Goal: Task Accomplishment & Management: Manage account settings

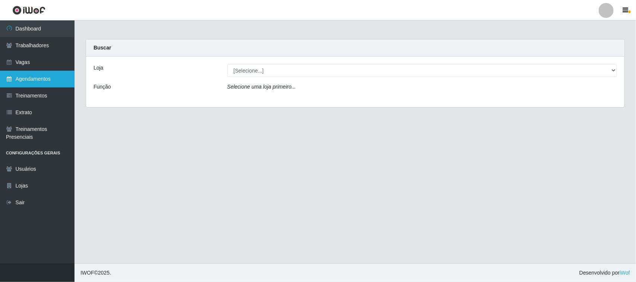
click at [40, 78] on link "Agendamentos" at bounding box center [37, 79] width 74 height 17
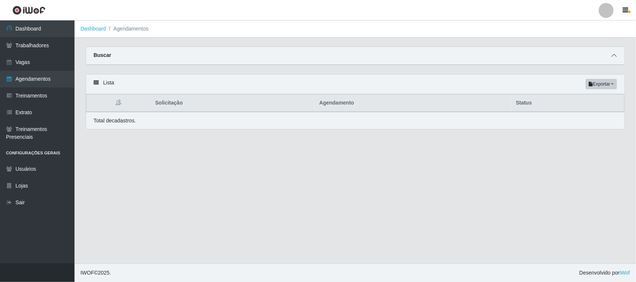
click at [613, 55] on icon at bounding box center [613, 55] width 5 height 5
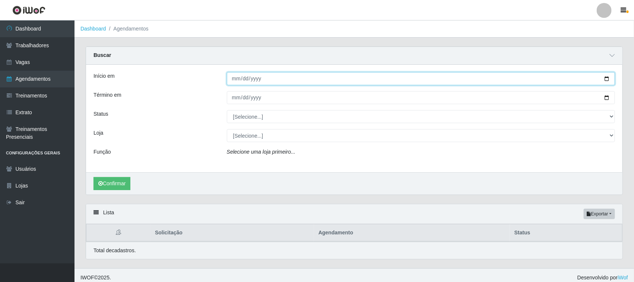
click at [606, 77] on input "Início em" at bounding box center [421, 78] width 389 height 13
type input "2025-09-27"
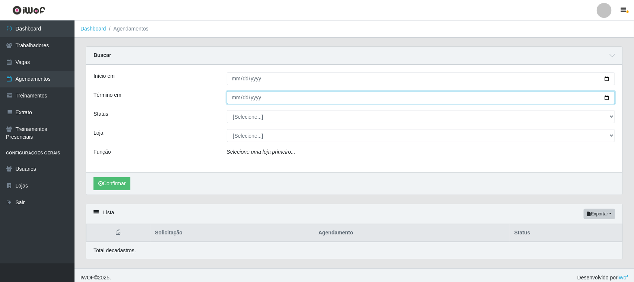
click at [605, 94] on input "Término em" at bounding box center [421, 97] width 389 height 13
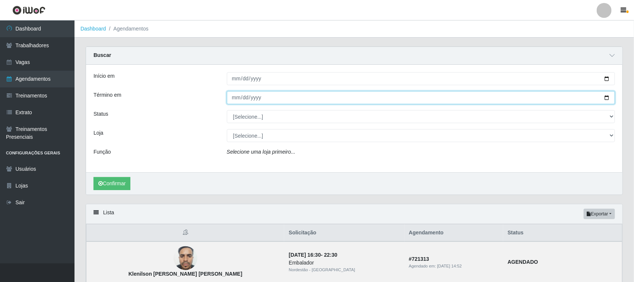
type input "2025-09-27"
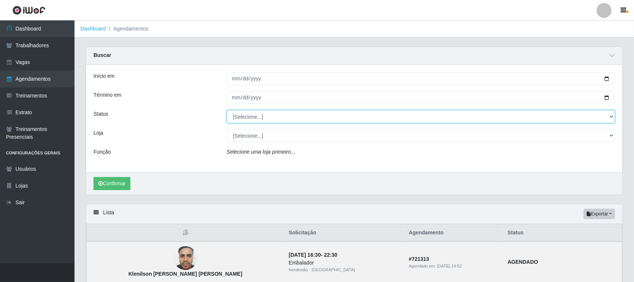
click at [262, 118] on select "[Selecione...] AGENDADO AGUARDANDO LIBERAR EM ANDAMENTO EM REVISÃO FINALIZADO C…" at bounding box center [421, 116] width 389 height 13
select select "AGENDADO"
click at [227, 111] on select "[Selecione...] AGENDADO AGUARDANDO LIBERAR EM ANDAMENTO EM REVISÃO FINALIZADO C…" at bounding box center [421, 116] width 389 height 13
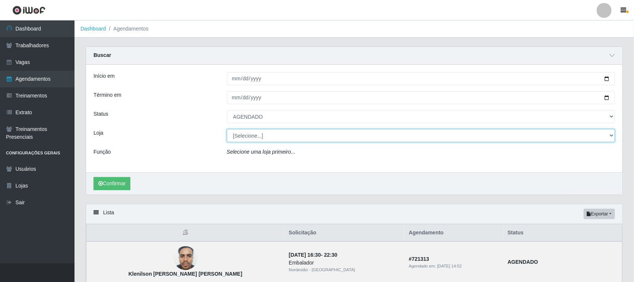
click at [267, 141] on select "[Selecione...] Nordestão - Santa Catarina" at bounding box center [421, 135] width 389 height 13
select select "420"
click at [227, 130] on select "[Selecione...] Nordestão - Santa Catarina" at bounding box center [421, 135] width 389 height 13
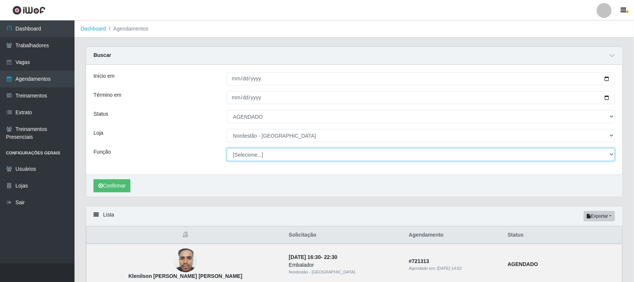
click at [268, 156] on select "[Selecione...] Balconista de Padaria Balconista de Padaria + Balconista de Pada…" at bounding box center [421, 154] width 389 height 13
select select "72"
click at [227, 149] on select "[Selecione...] Balconista de Padaria Balconista de Padaria + Balconista de Pada…" at bounding box center [421, 154] width 389 height 13
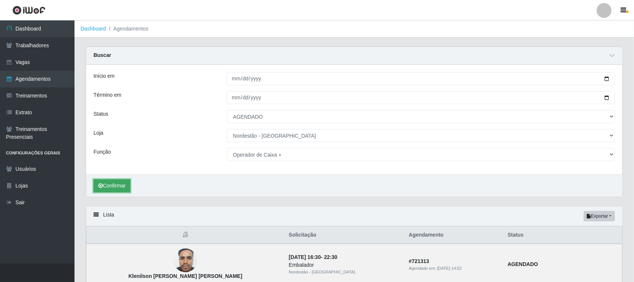
click at [126, 186] on button "Confirmar" at bounding box center [111, 186] width 37 height 13
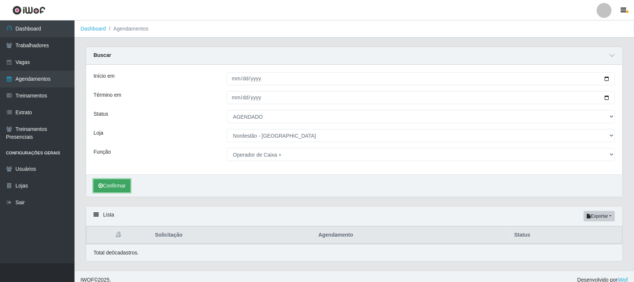
click at [122, 187] on button "Confirmar" at bounding box center [111, 186] width 37 height 13
click at [123, 187] on button "Confirmar" at bounding box center [111, 186] width 37 height 13
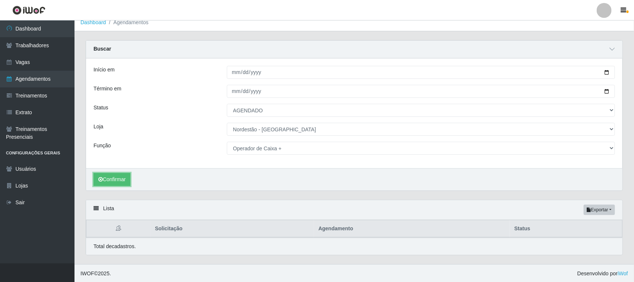
scroll to position [8, 0]
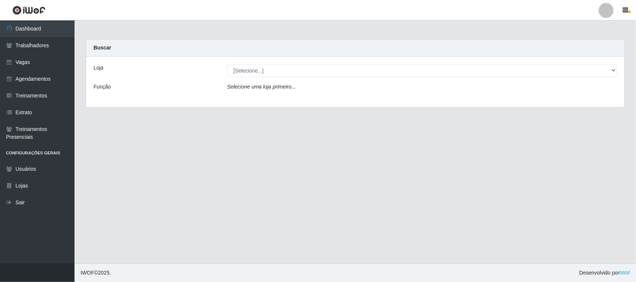
click at [247, 84] on icon "Selecione uma loja primeiro..." at bounding box center [261, 87] width 69 height 6
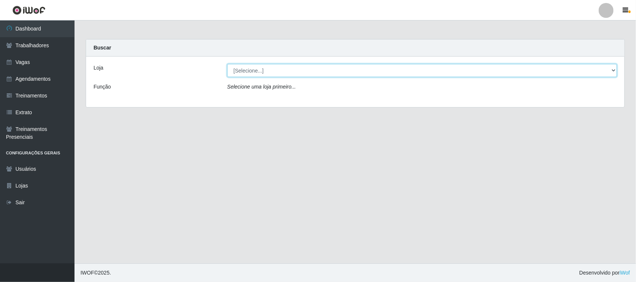
click at [248, 71] on select "[Selecione...] Nordestão - [GEOGRAPHIC_DATA]" at bounding box center [422, 70] width 390 height 13
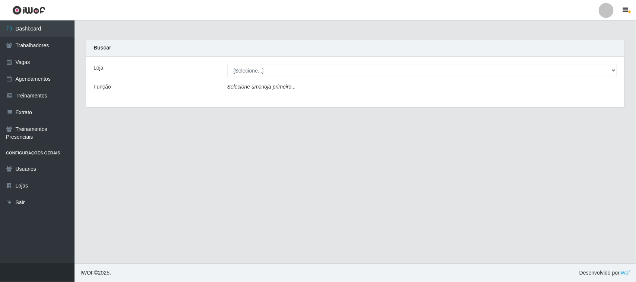
click at [248, 88] on icon "Selecione uma loja primeiro..." at bounding box center [261, 87] width 69 height 6
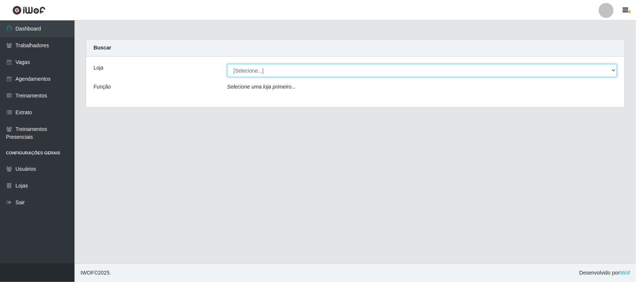
click at [254, 70] on select "[Selecione...] Nordestão - [GEOGRAPHIC_DATA]" at bounding box center [422, 70] width 390 height 13
select select "420"
click at [227, 64] on select "[Selecione...] Nordestão - [GEOGRAPHIC_DATA]" at bounding box center [422, 70] width 390 height 13
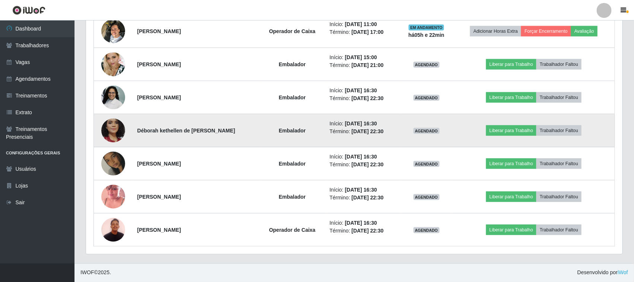
scroll to position [379, 0]
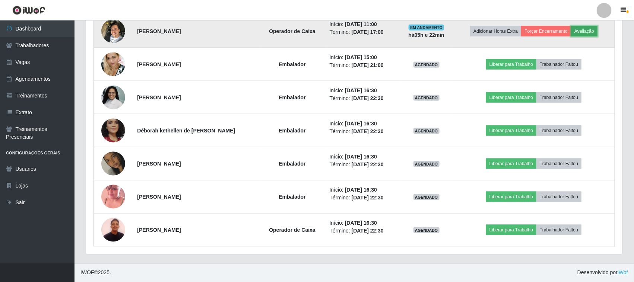
click at [589, 32] on button "Avaliação" at bounding box center [584, 31] width 26 height 10
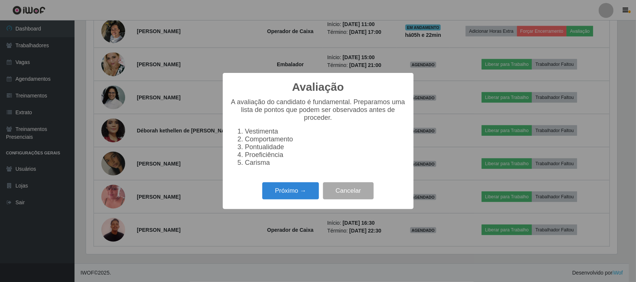
click at [402, 7] on div "Avaliação × A avaliação do candidato é fundamental. Preparamos uma lista de pon…" at bounding box center [318, 141] width 636 height 282
click at [349, 196] on button "Cancelar" at bounding box center [348, 192] width 51 height 18
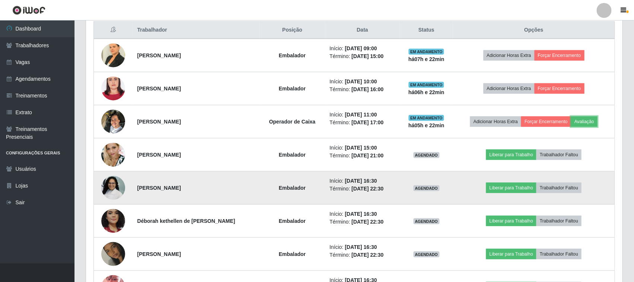
scroll to position [286, 0]
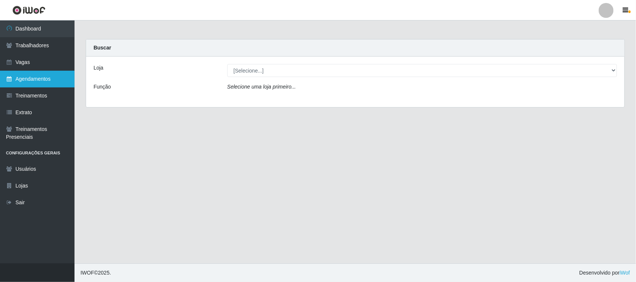
click at [50, 80] on link "Agendamentos" at bounding box center [37, 79] width 74 height 17
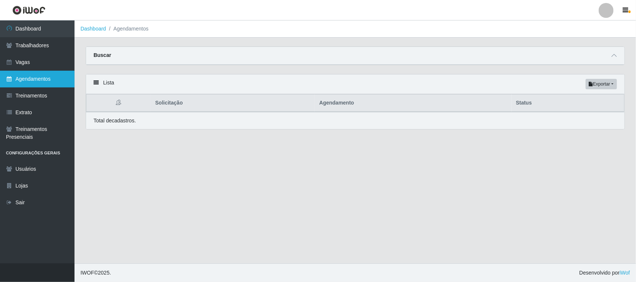
click at [50, 80] on link "Agendamentos" at bounding box center [37, 79] width 74 height 17
click at [38, 78] on link "Agendamentos" at bounding box center [37, 79] width 74 height 17
click at [58, 81] on link "Agendamentos" at bounding box center [37, 79] width 74 height 17
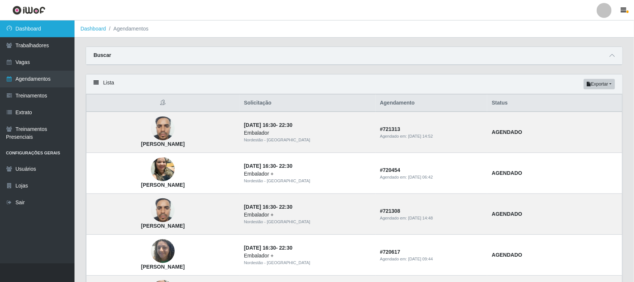
click at [24, 28] on link "Dashboard" at bounding box center [37, 28] width 74 height 17
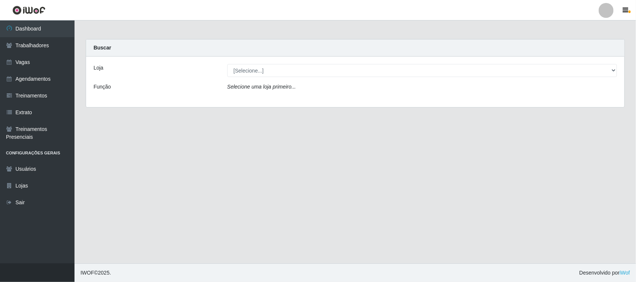
click at [253, 89] on icon "Selecione uma loja primeiro..." at bounding box center [261, 87] width 69 height 6
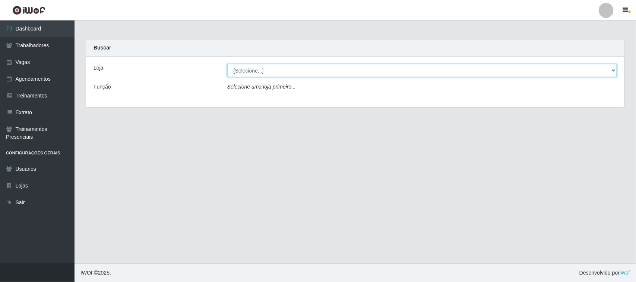
click at [264, 67] on select "[Selecione...] Nordestão - [GEOGRAPHIC_DATA]" at bounding box center [422, 70] width 390 height 13
select select "420"
click at [227, 64] on select "[Selecione...] Nordestão - [GEOGRAPHIC_DATA]" at bounding box center [422, 70] width 390 height 13
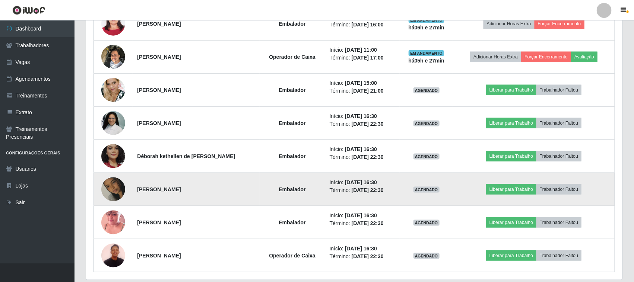
scroll to position [379, 0]
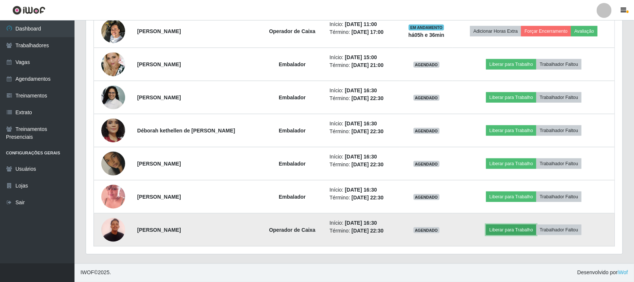
click at [513, 232] on button "Liberar para Trabalho" at bounding box center [511, 230] width 50 height 10
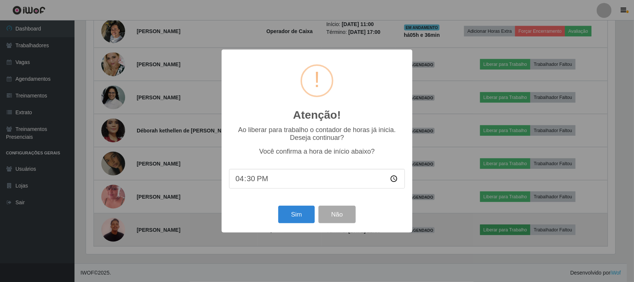
scroll to position [155, 531]
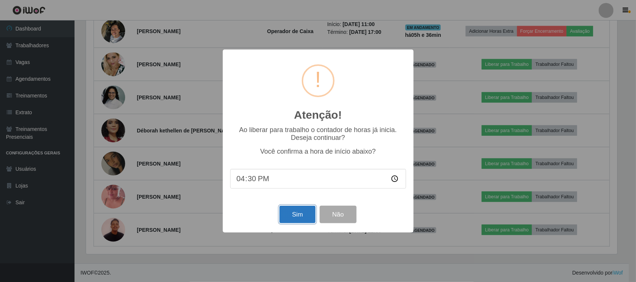
click at [292, 215] on button "Sim" at bounding box center [297, 215] width 36 height 18
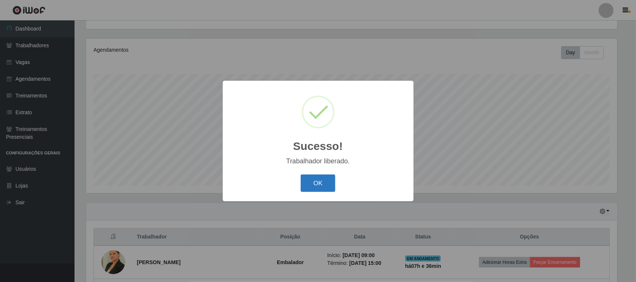
click at [325, 187] on button "OK" at bounding box center [318, 184] width 35 height 18
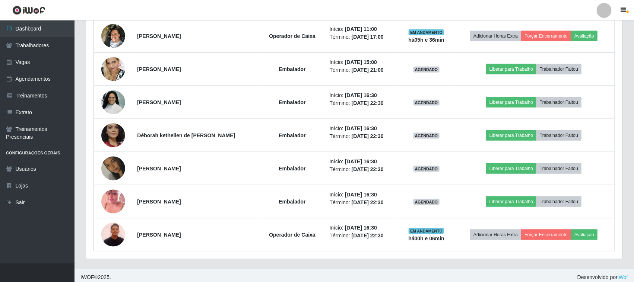
scroll to position [379, 0]
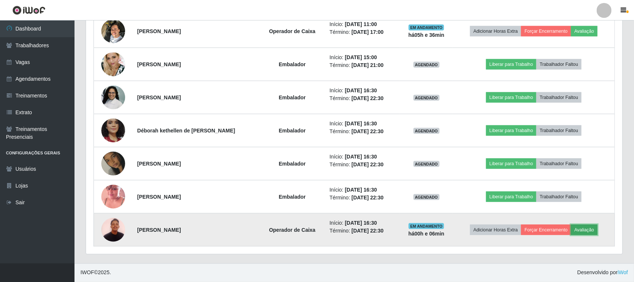
click at [591, 232] on button "Avaliação" at bounding box center [584, 230] width 26 height 10
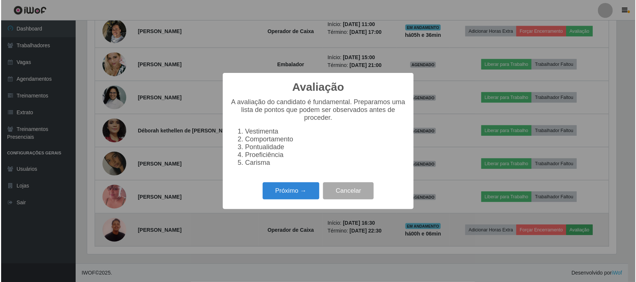
scroll to position [155, 531]
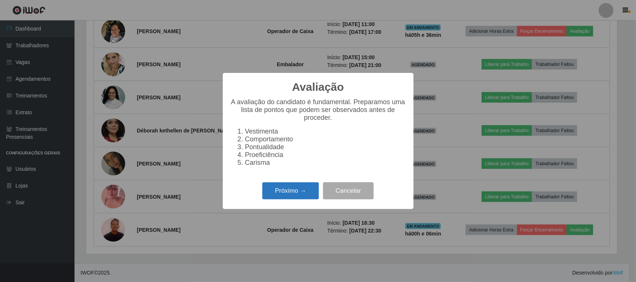
click at [302, 197] on button "Próximo →" at bounding box center [290, 192] width 57 height 18
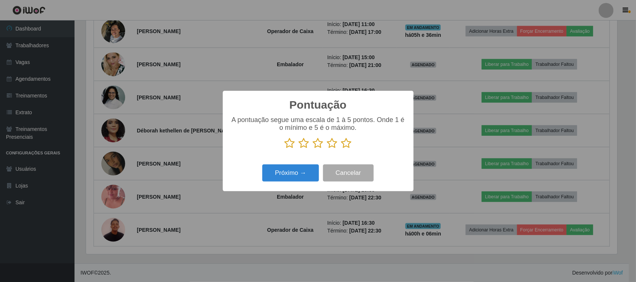
scroll to position [372332, 371955]
click at [346, 146] on icon at bounding box center [346, 143] width 10 height 11
click at [341, 149] on input "radio" at bounding box center [341, 149] width 0 height 0
click at [294, 175] on button "Próximo →" at bounding box center [290, 174] width 57 height 18
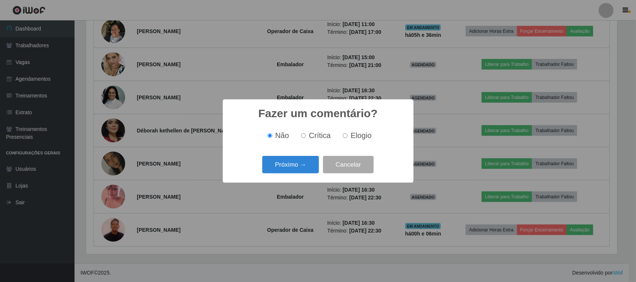
click at [304, 136] on input "Crítica" at bounding box center [303, 135] width 5 height 5
radio input "true"
click at [298, 164] on button "Próximo →" at bounding box center [290, 165] width 57 height 18
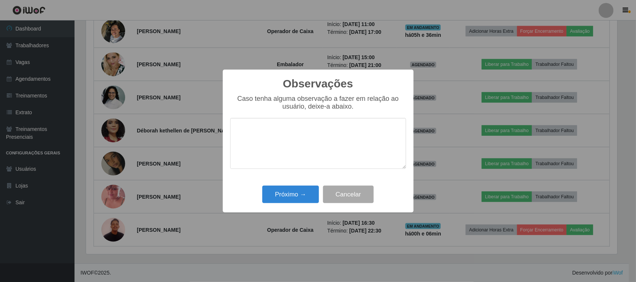
click at [263, 140] on textarea at bounding box center [318, 143] width 176 height 51
type textarea ","
click at [384, 131] on textarea "operador pegou a vaga e nao sabe operador no nordestao" at bounding box center [318, 143] width 176 height 51
drag, startPoint x: 278, startPoint y: 143, endPoint x: 254, endPoint y: 156, distance: 27.2
click at [254, 156] on textarea "operador pegou a vaga e nao sabe operadorar no nordestao" at bounding box center [318, 143] width 176 height 51
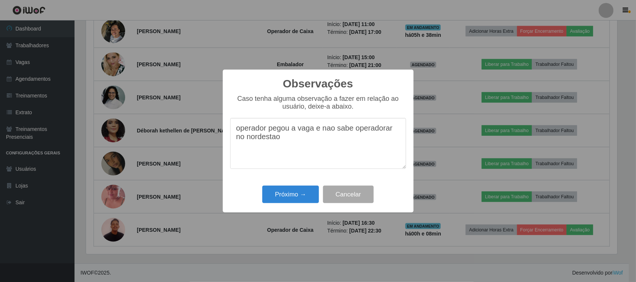
click at [383, 130] on textarea "operador pegou a vaga e nao sabe operadorar no nordestao" at bounding box center [318, 143] width 176 height 51
click at [272, 140] on textarea "operador pegou a vaga e nao sabe operar no nordestao" at bounding box center [318, 143] width 176 height 51
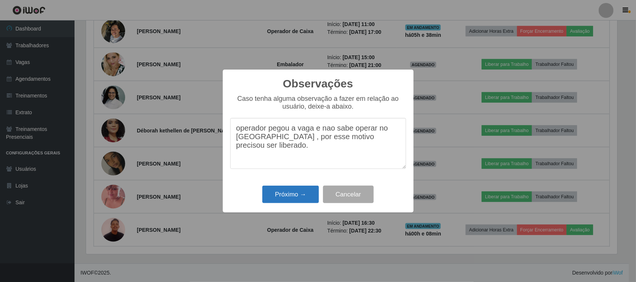
type textarea "operador pegou a vaga e nao sabe operar no nordestao , por esse motivo precisou…"
click at [279, 196] on button "Próximo →" at bounding box center [290, 195] width 57 height 18
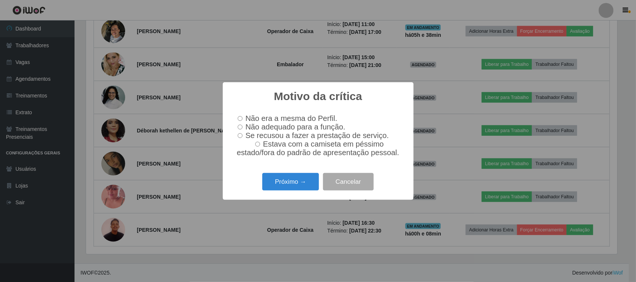
click at [240, 127] on input "Não adequado para a função." at bounding box center [240, 127] width 5 height 5
radio input "true"
click at [280, 184] on button "Próximo →" at bounding box center [290, 182] width 57 height 18
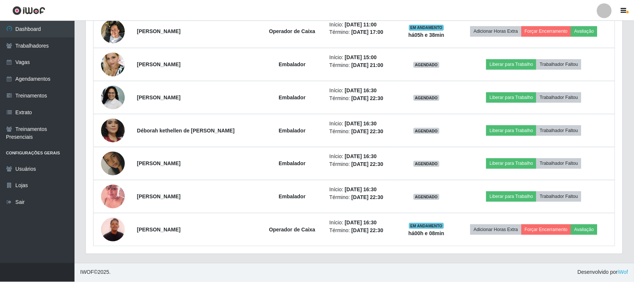
scroll to position [155, 536]
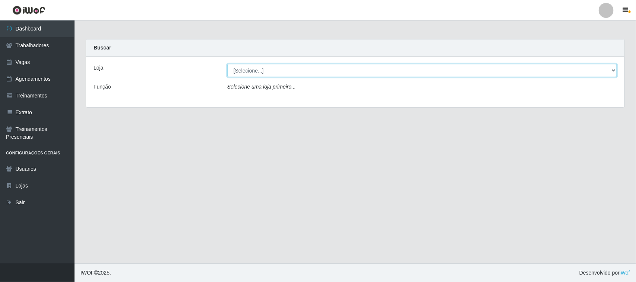
click at [612, 68] on select "[Selecione...] Nordestão - [GEOGRAPHIC_DATA]" at bounding box center [422, 70] width 390 height 13
select select "420"
click at [227, 64] on select "[Selecione...] Nordestão - [GEOGRAPHIC_DATA]" at bounding box center [422, 70] width 390 height 13
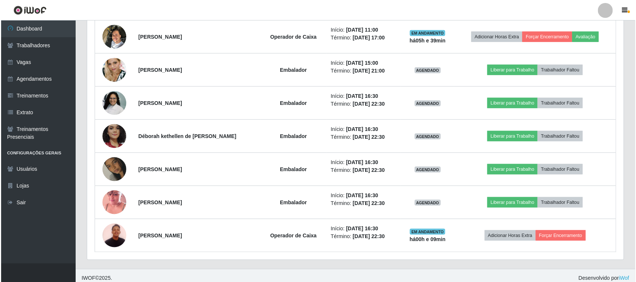
scroll to position [379, 0]
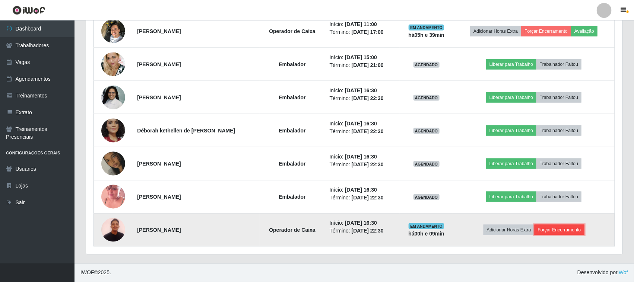
click at [558, 230] on button "Forçar Encerramento" at bounding box center [560, 230] width 50 height 10
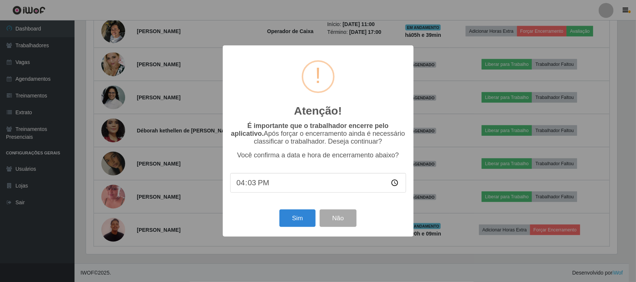
type input "16:35"
click at [297, 221] on button "Sim" at bounding box center [297, 219] width 36 height 18
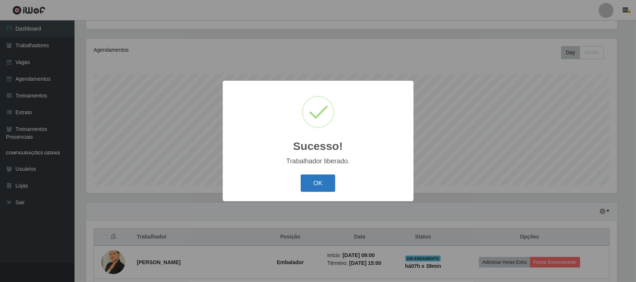
click at [322, 188] on button "OK" at bounding box center [318, 184] width 35 height 18
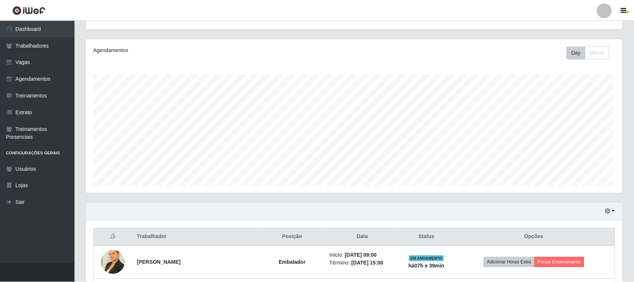
scroll to position [155, 536]
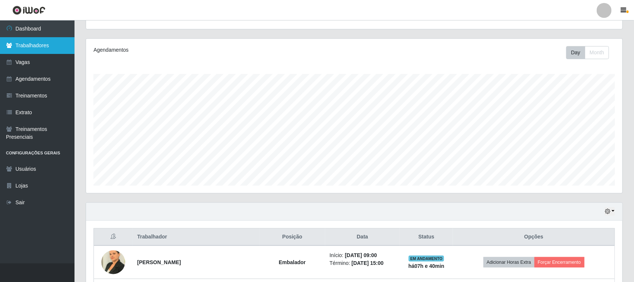
click at [34, 43] on link "Trabalhadores" at bounding box center [37, 45] width 74 height 17
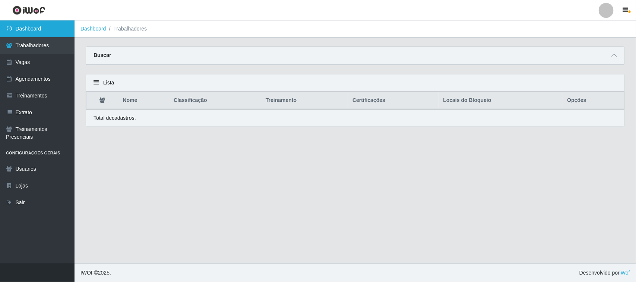
click at [38, 28] on link "Dashboard" at bounding box center [37, 28] width 74 height 17
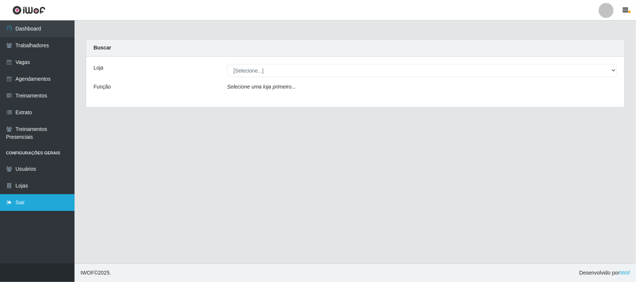
click at [28, 200] on link "Sair" at bounding box center [37, 202] width 74 height 17
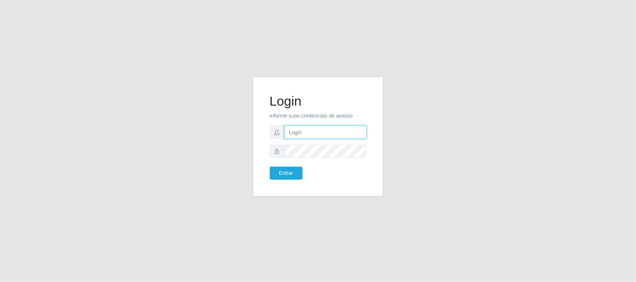
click at [312, 133] on input "text" at bounding box center [325, 132] width 82 height 13
type input "[EMAIL_ADDRESS][DOMAIN_NAME]"
click at [292, 172] on button "Entrar" at bounding box center [286, 173] width 33 height 13
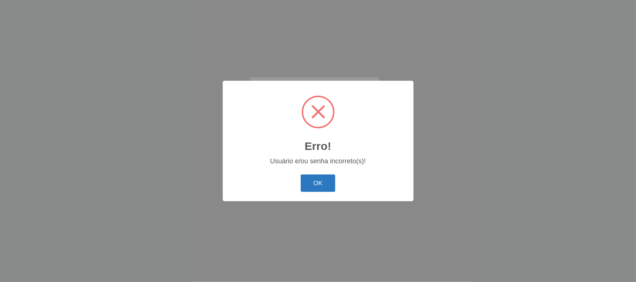
click at [326, 181] on button "OK" at bounding box center [318, 184] width 35 height 18
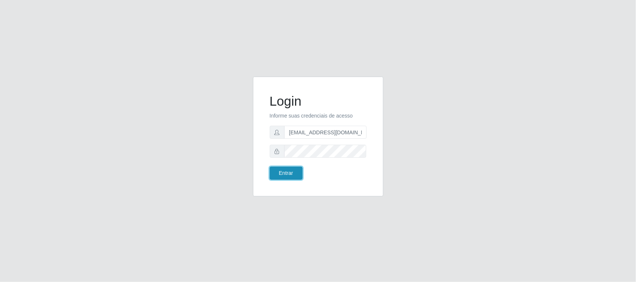
click at [288, 171] on button "Entrar" at bounding box center [286, 173] width 33 height 13
